Goal: Find specific page/section: Find specific page/section

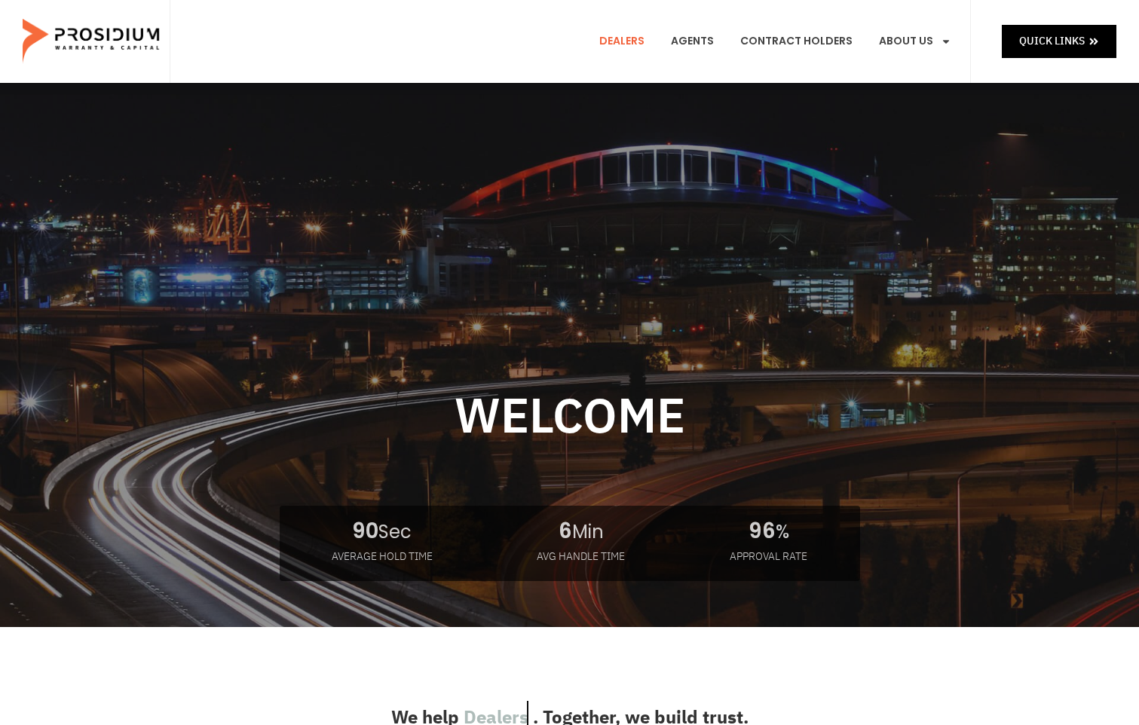
click at [633, 40] on link "Dealers" at bounding box center [622, 42] width 68 height 56
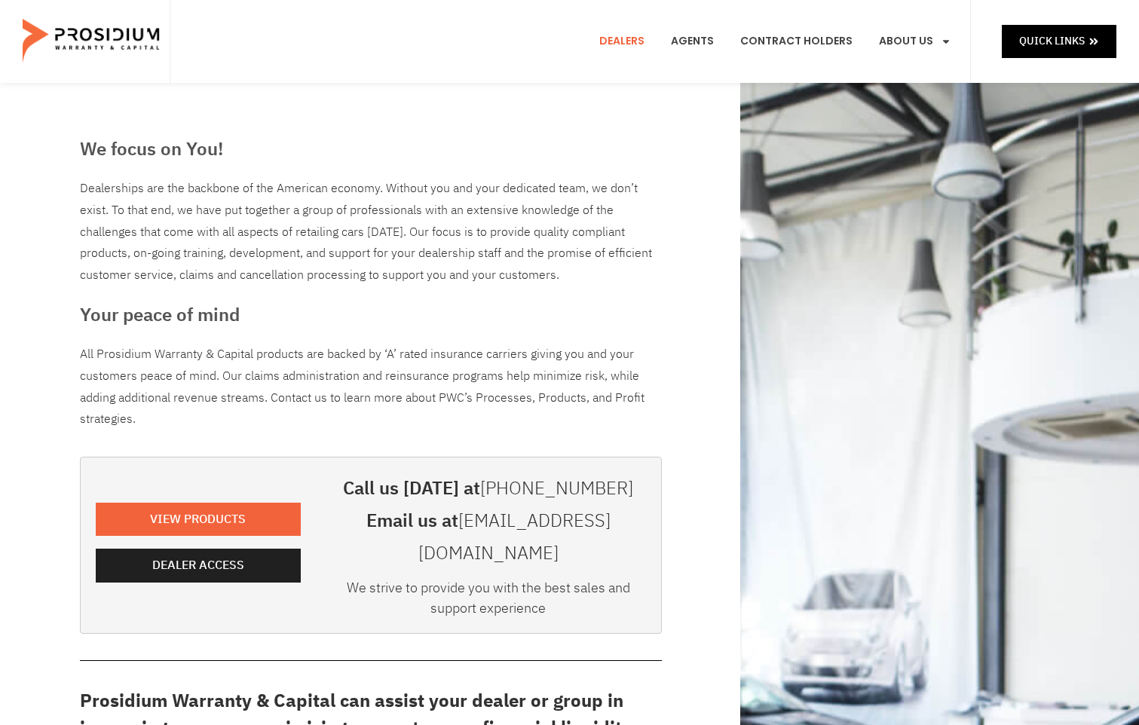
drag, startPoint x: 0, startPoint y: 0, endPoint x: 321, endPoint y: 296, distance: 436.8
click at [321, 296] on div "We focus on You! Dealerships are the backbone of the American economy. Without …" at bounding box center [370, 687] width 597 height 1118
click at [191, 555] on span "Dealer Access" at bounding box center [201, 566] width 92 height 22
